Goal: Subscribe to service/newsletter

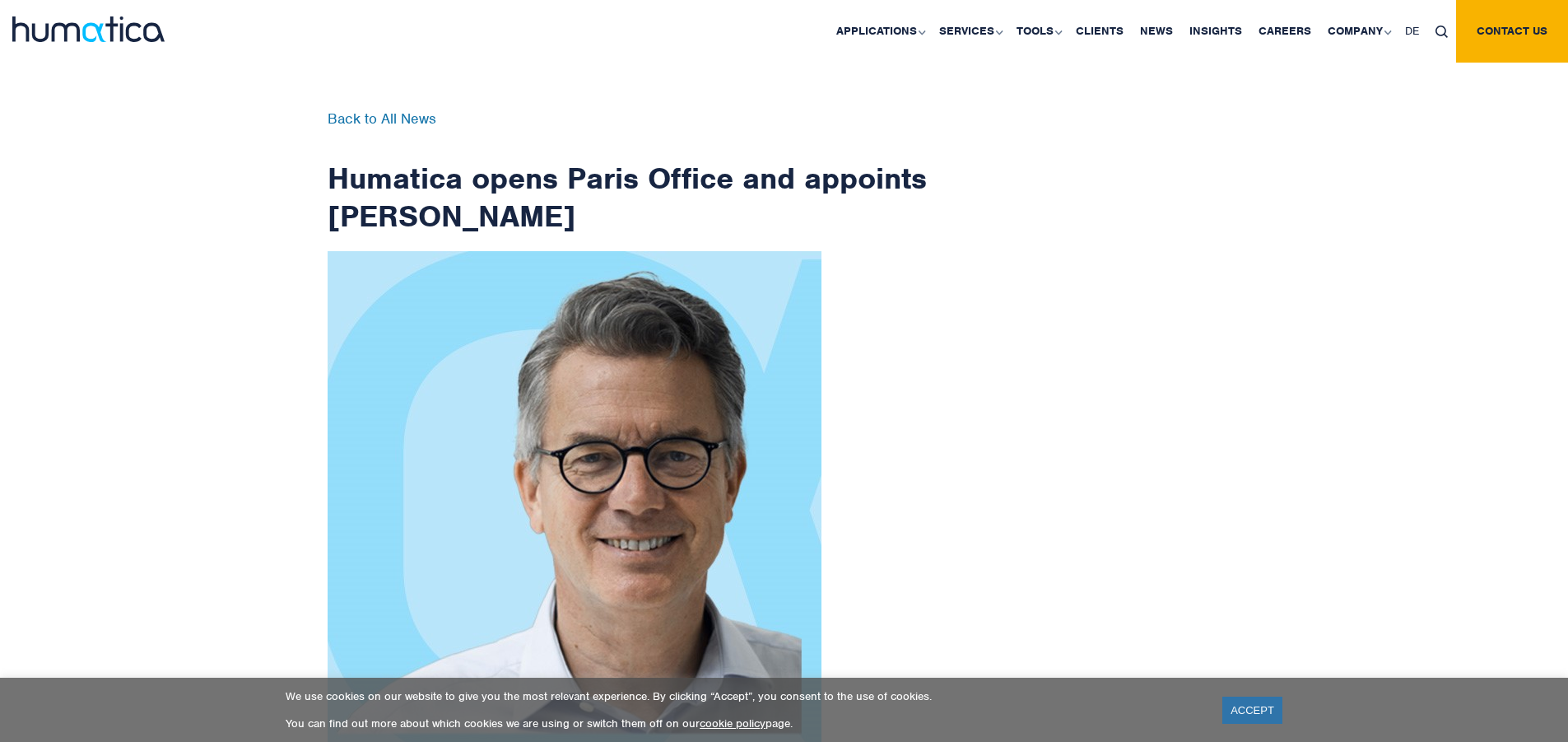
scroll to position [2626, 0]
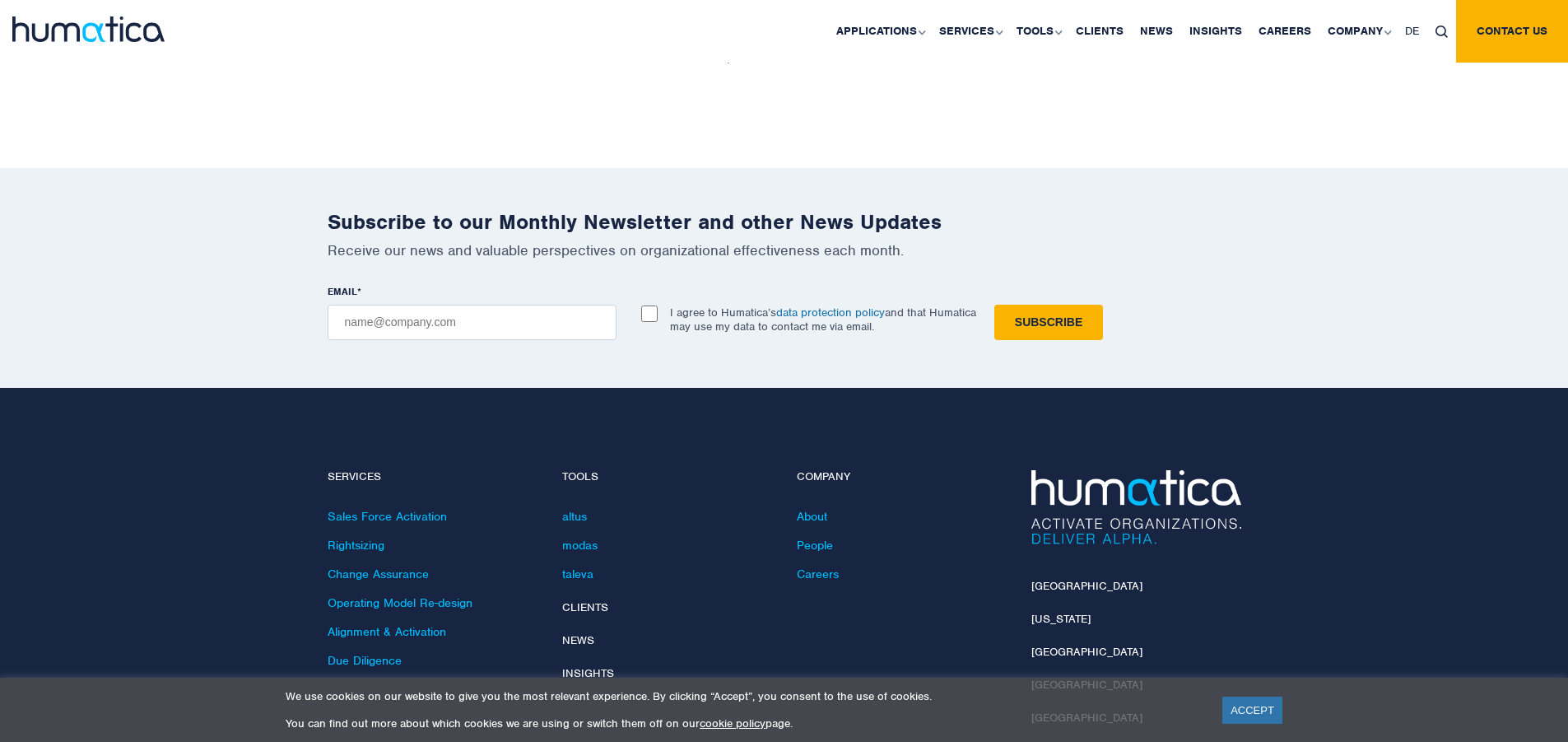
checkbox input "true"
type input "[EMAIL_ADDRESS][DOMAIN_NAME]"
click at [994, 305] on input "Subscribe" at bounding box center [1048, 323] width 109 height 35
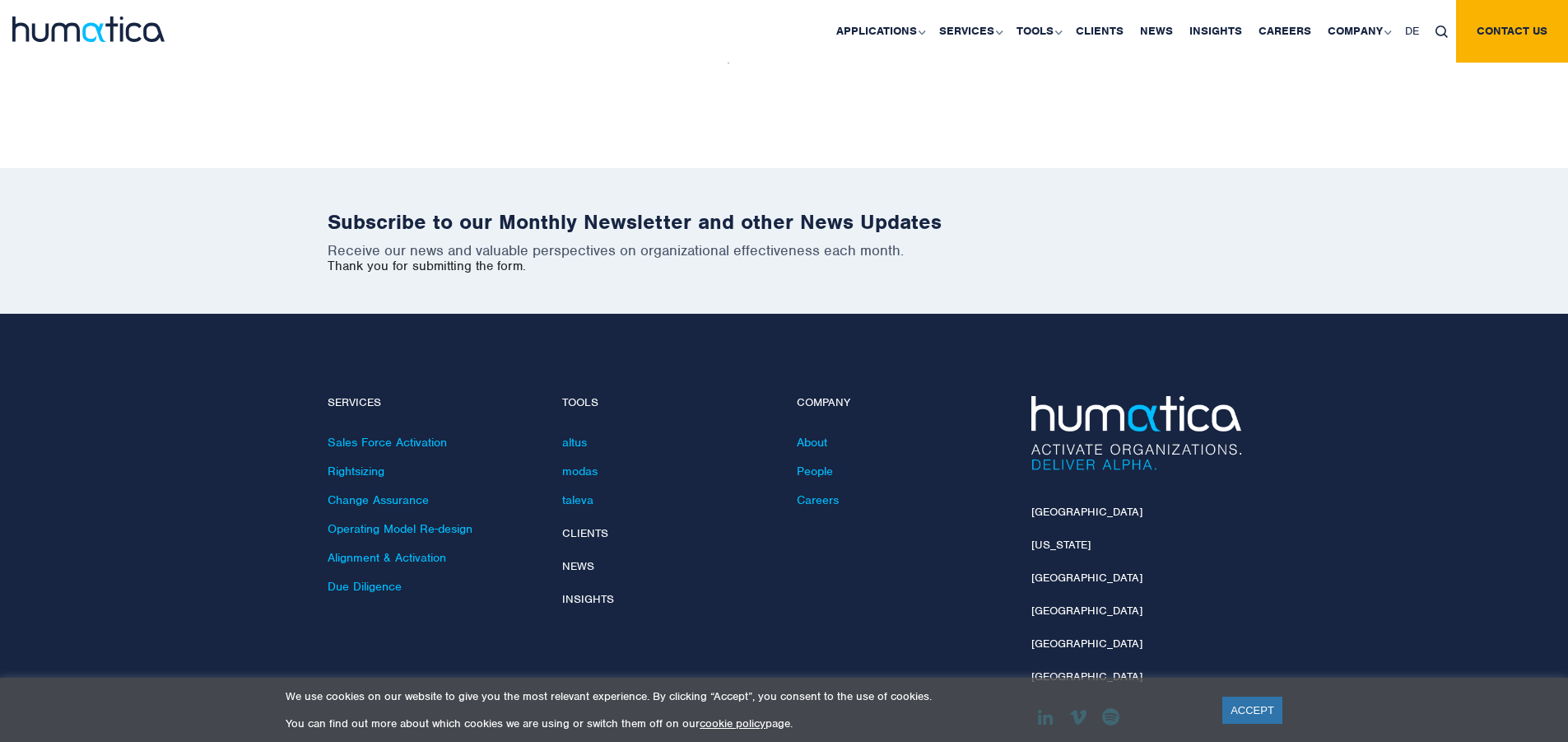
scroll to position [2552, 0]
